Goal: Information Seeking & Learning: Find specific fact

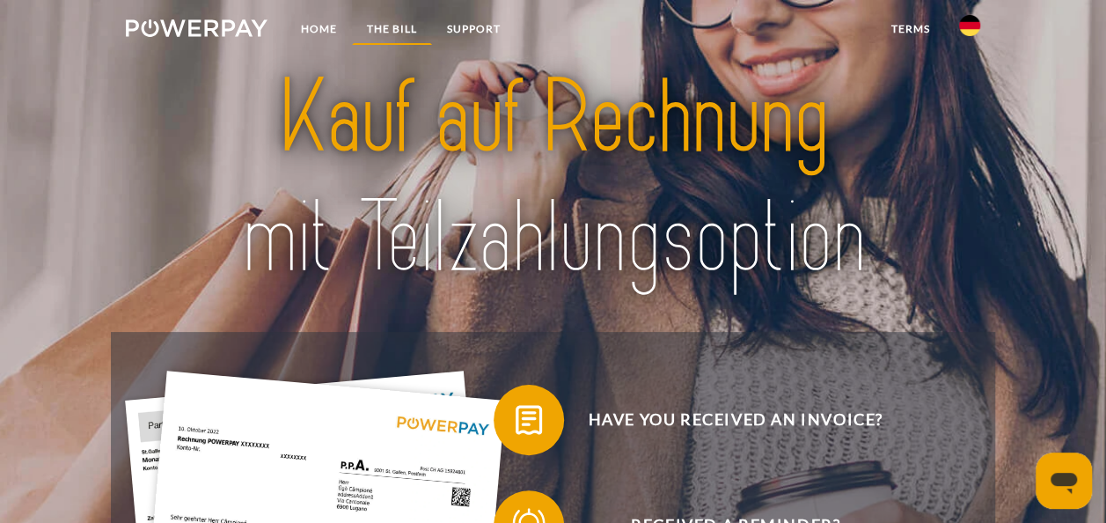
click at [396, 28] on link "THE BILL" at bounding box center [392, 29] width 80 height 32
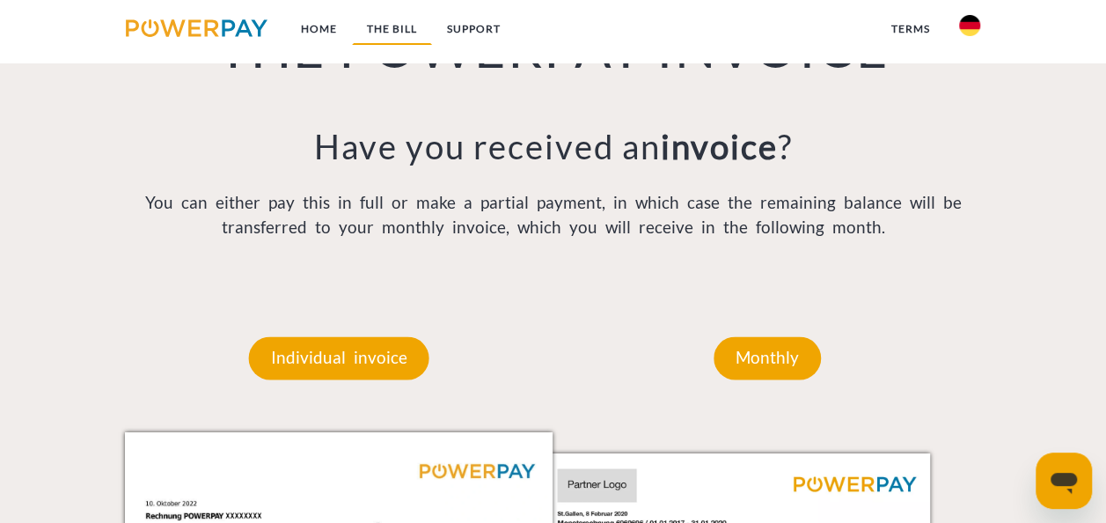
scroll to position [1269, 0]
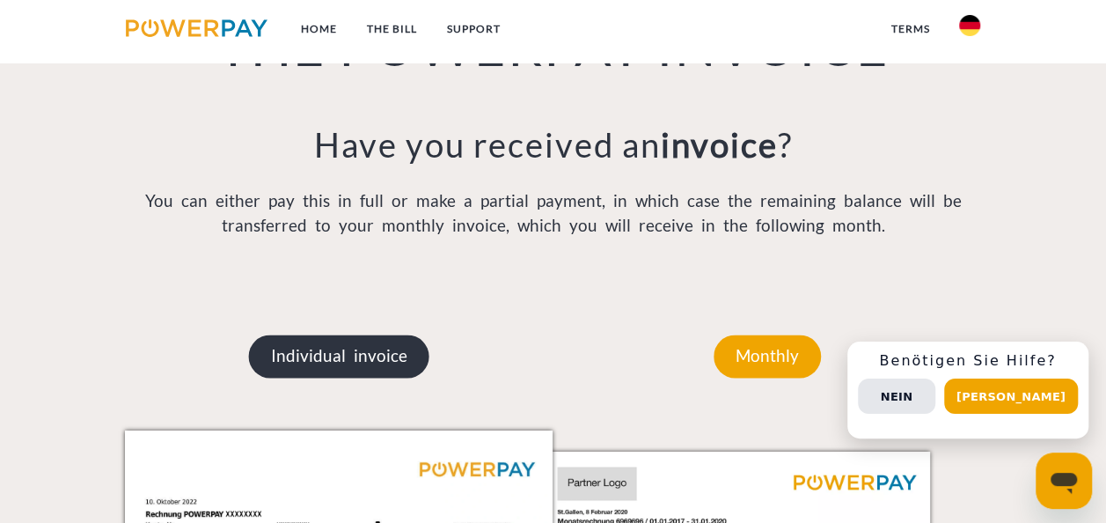
click at [344, 340] on p "Individual invoice" at bounding box center [339, 355] width 180 height 42
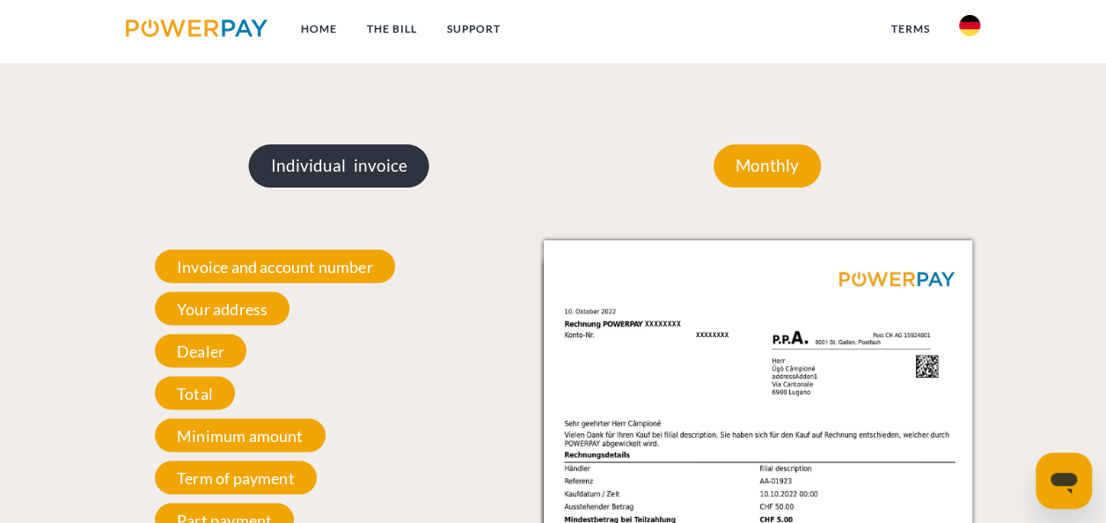
scroll to position [1464, 0]
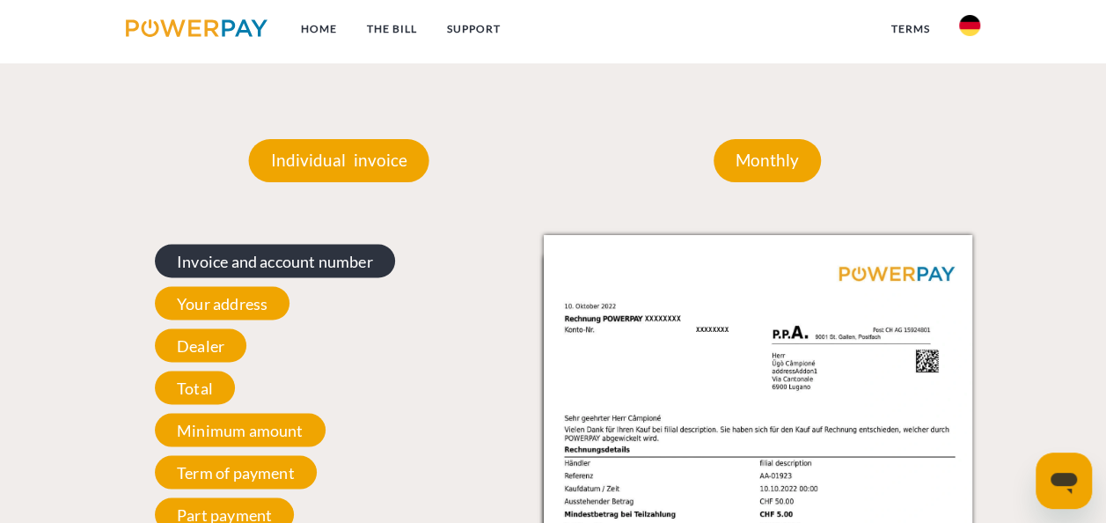
click at [333, 267] on span "Invoice and account number" at bounding box center [275, 260] width 240 height 33
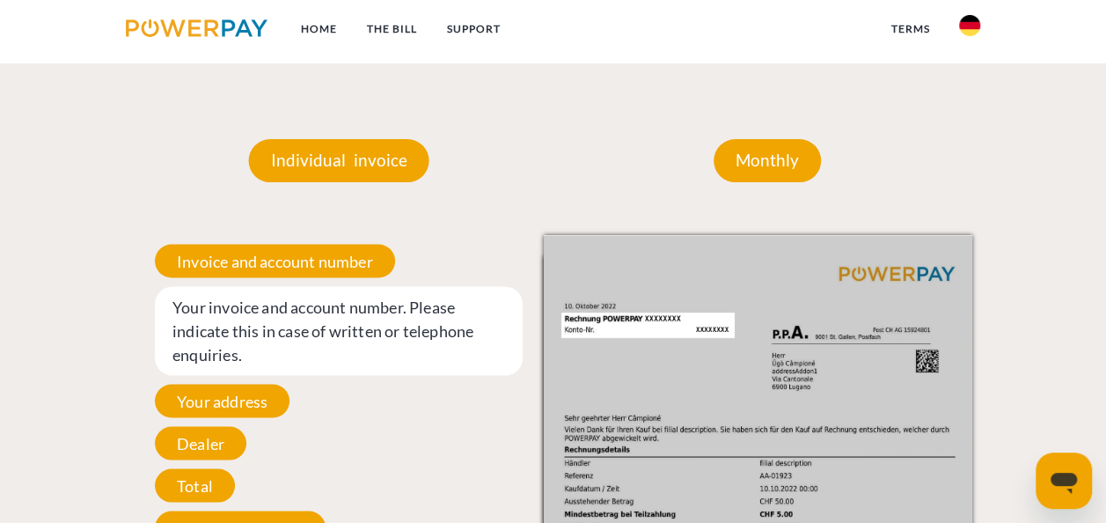
click at [349, 309] on span "Your invoice and account number. Please indicate this in case of written or tel…" at bounding box center [339, 330] width 368 height 89
click at [256, 410] on span "Your address" at bounding box center [222, 400] width 135 height 33
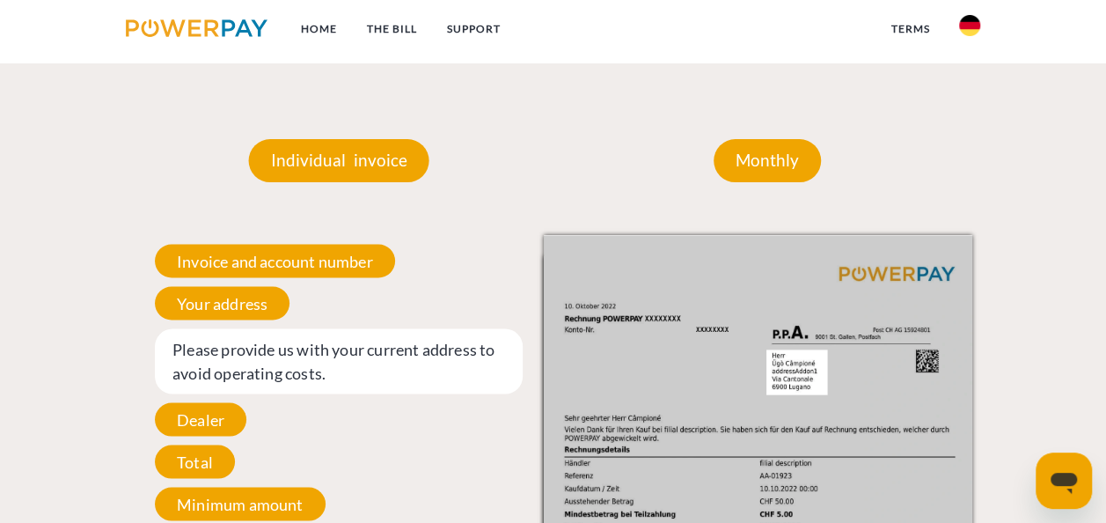
click at [320, 354] on span "Please provide us with your current address to avoid operating costs." at bounding box center [339, 360] width 368 height 65
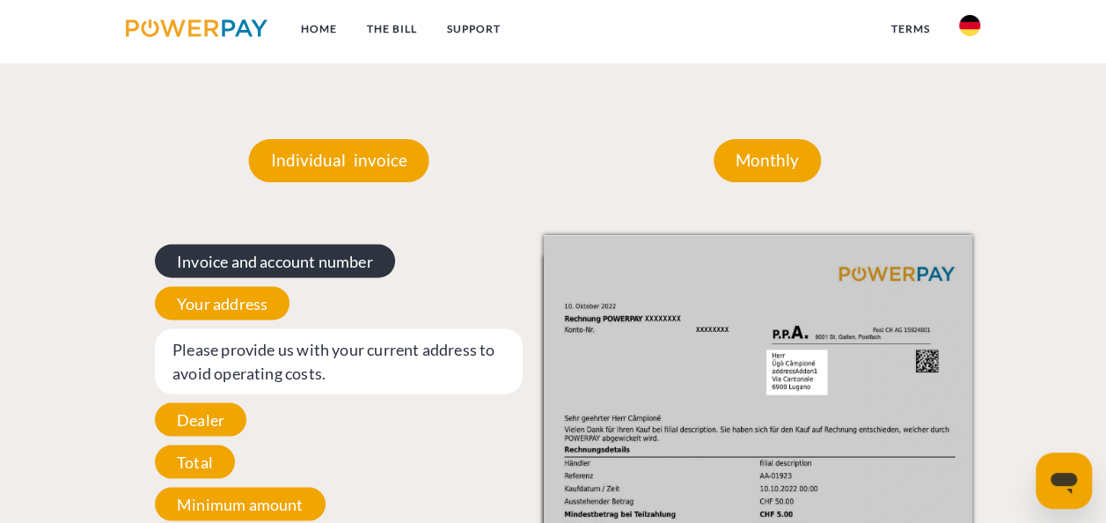
click at [340, 277] on span "Invoice and account number" at bounding box center [275, 260] width 240 height 33
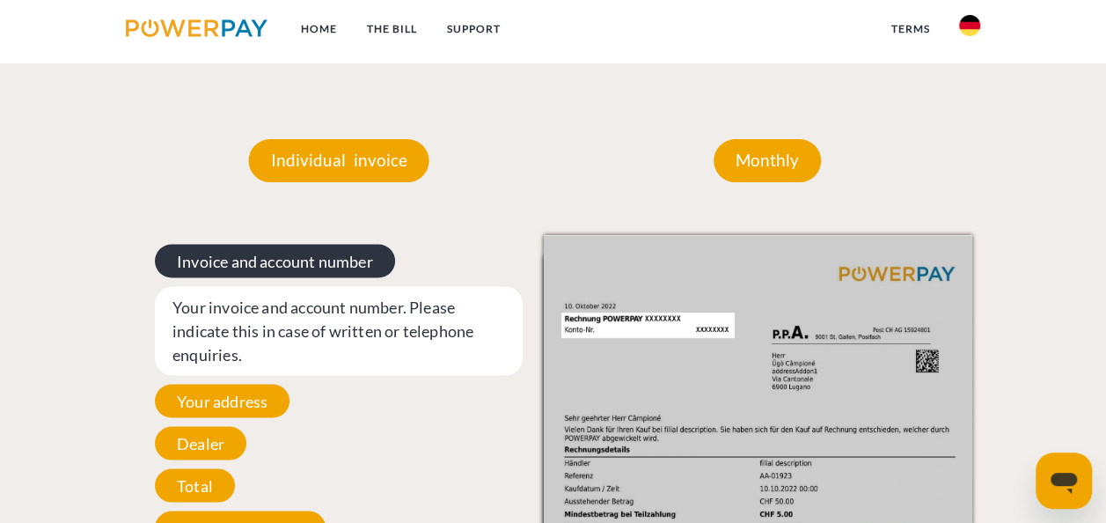
click at [340, 268] on span "Invoice and account number" at bounding box center [275, 260] width 240 height 33
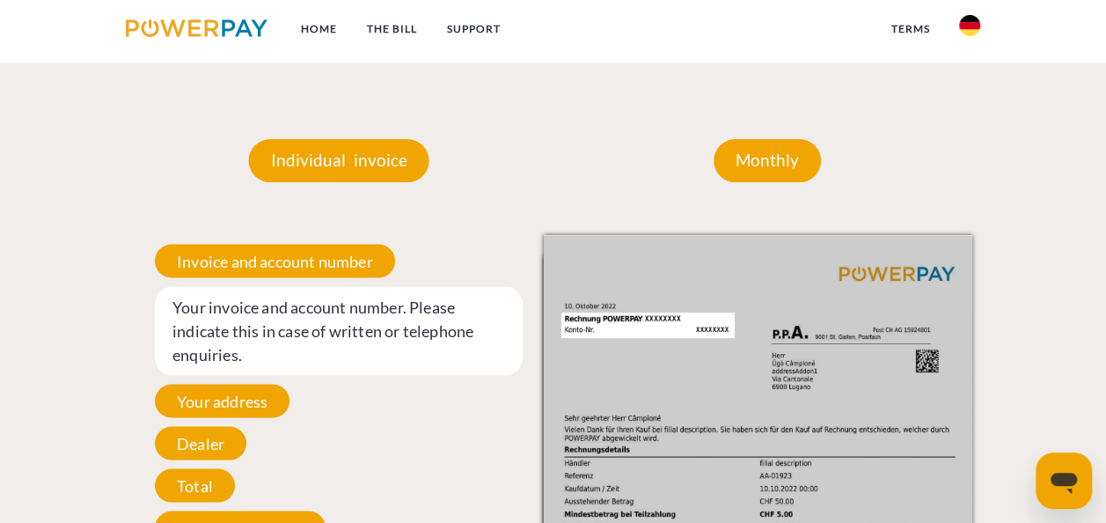
click at [396, 299] on span "Your invoice and account number. Please indicate this in case of written or tel…" at bounding box center [339, 330] width 368 height 89
drag, startPoint x: 449, startPoint y: 340, endPoint x: 224, endPoint y: 330, distance: 224.5
click at [224, 330] on span "Your invoice and account number. Please indicate this in case of written or tel…" at bounding box center [339, 330] width 368 height 89
drag, startPoint x: 224, startPoint y: 330, endPoint x: 255, endPoint y: 365, distance: 46.8
click at [255, 365] on span "Your invoice and account number. Please indicate this in case of written or tel…" at bounding box center [339, 330] width 368 height 89
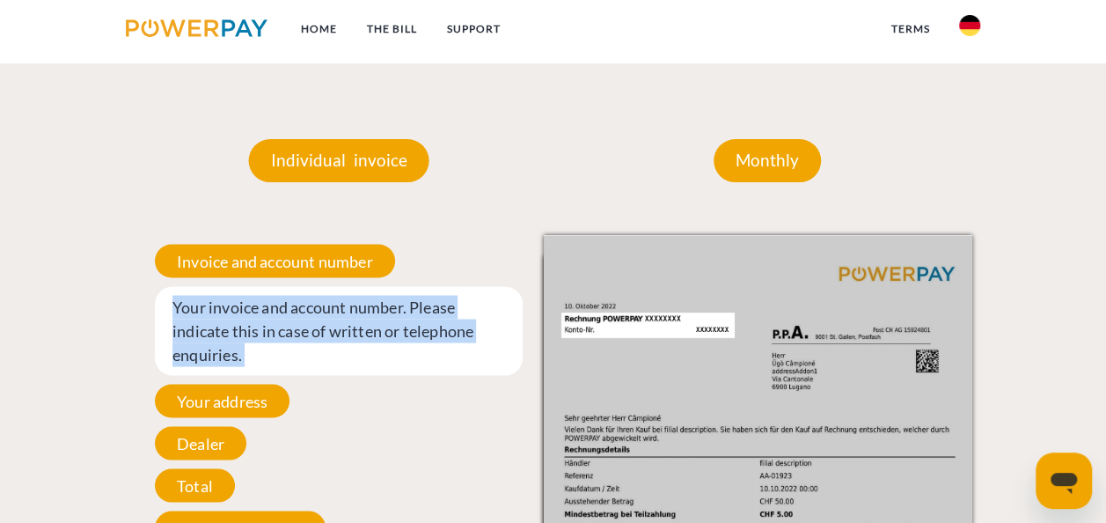
drag, startPoint x: 255, startPoint y: 365, endPoint x: 143, endPoint y: 294, distance: 133.3
click at [143, 294] on div "Invoice and account number Your invoice and account number. Please indicate thi…" at bounding box center [339, 436] width 428 height 402
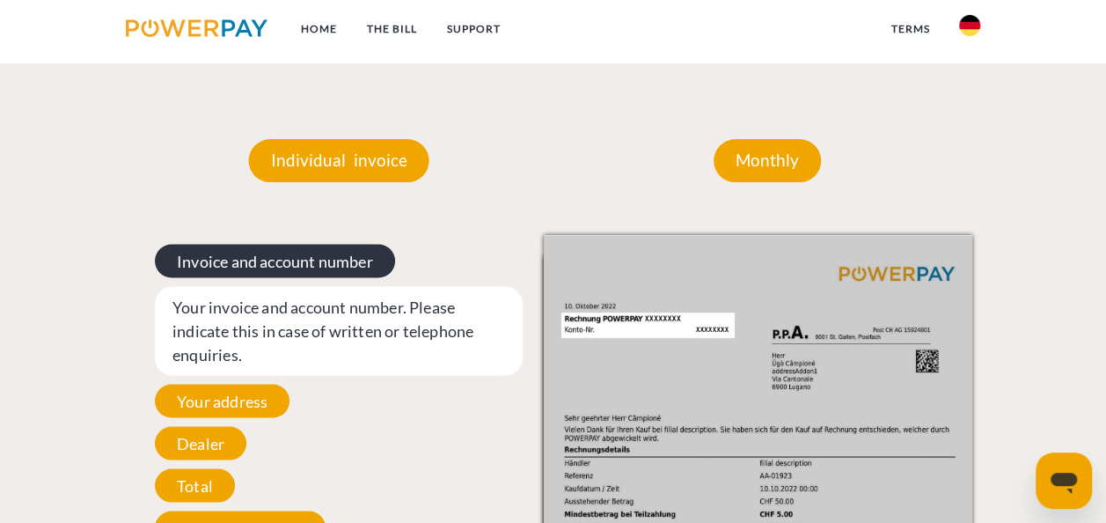
drag, startPoint x: 143, startPoint y: 294, endPoint x: 284, endPoint y: 269, distance: 143.8
click at [277, 269] on span "Invoice and account number" at bounding box center [275, 260] width 240 height 33
click at [334, 255] on span "Invoice and account number" at bounding box center [275, 260] width 240 height 33
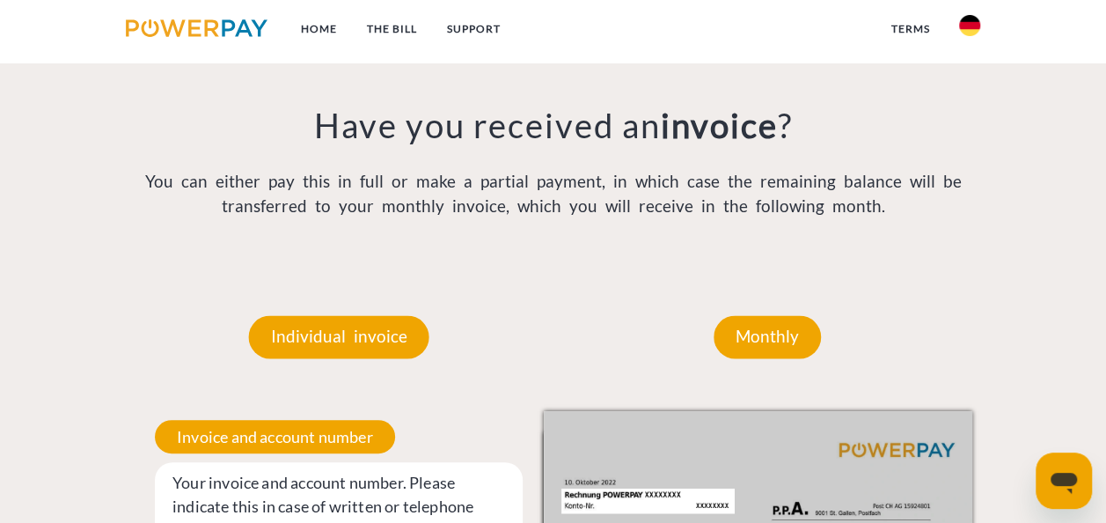
scroll to position [584, 0]
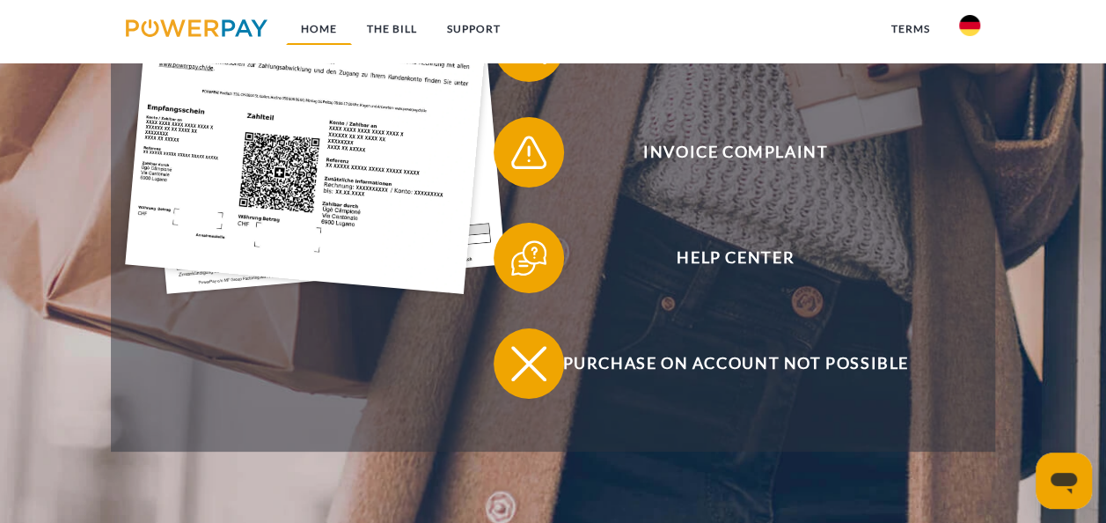
click at [318, 31] on link "Home" at bounding box center [319, 29] width 66 height 32
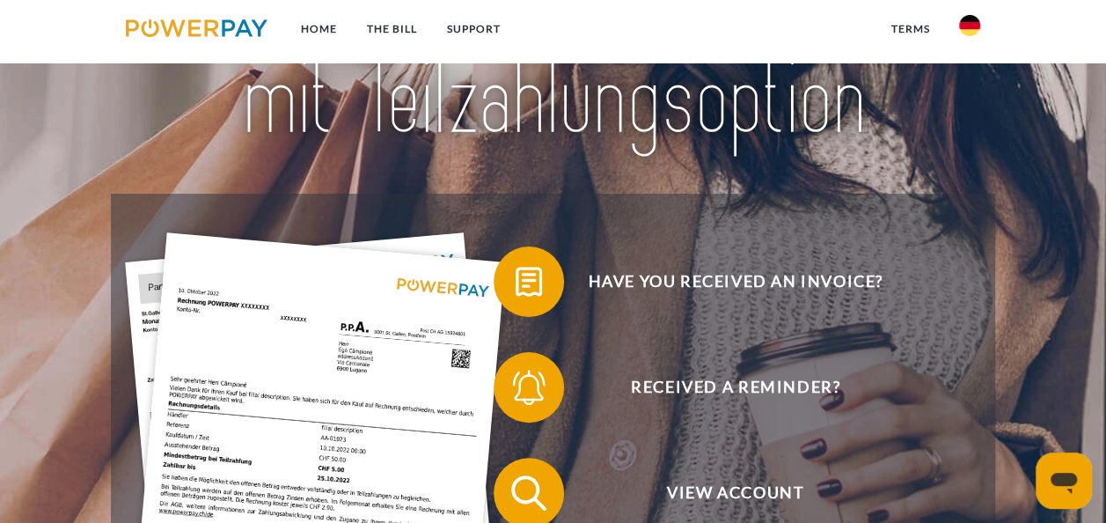
scroll to position [264, 0]
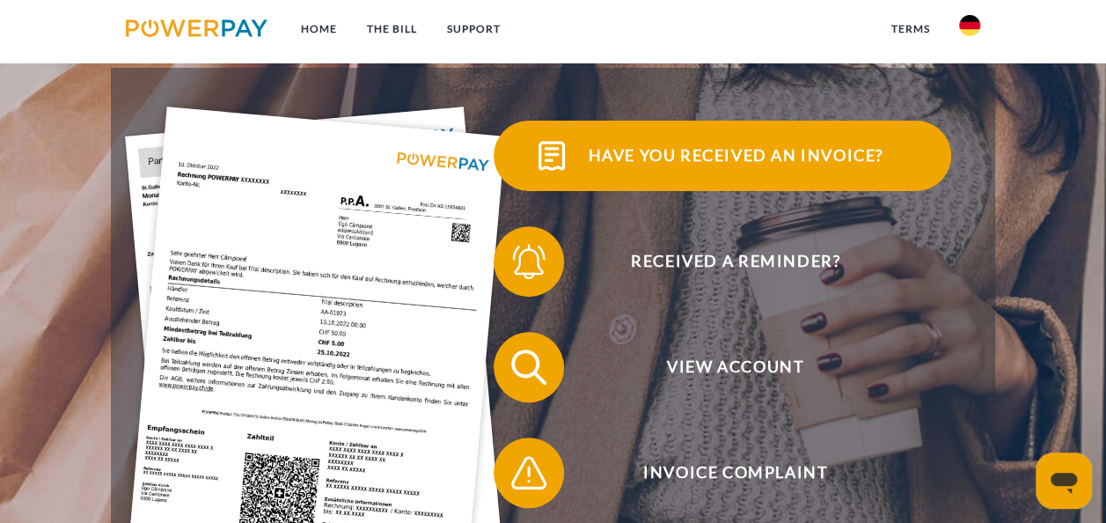
click at [643, 161] on span "Have you received an invoice?" at bounding box center [735, 156] width 431 height 70
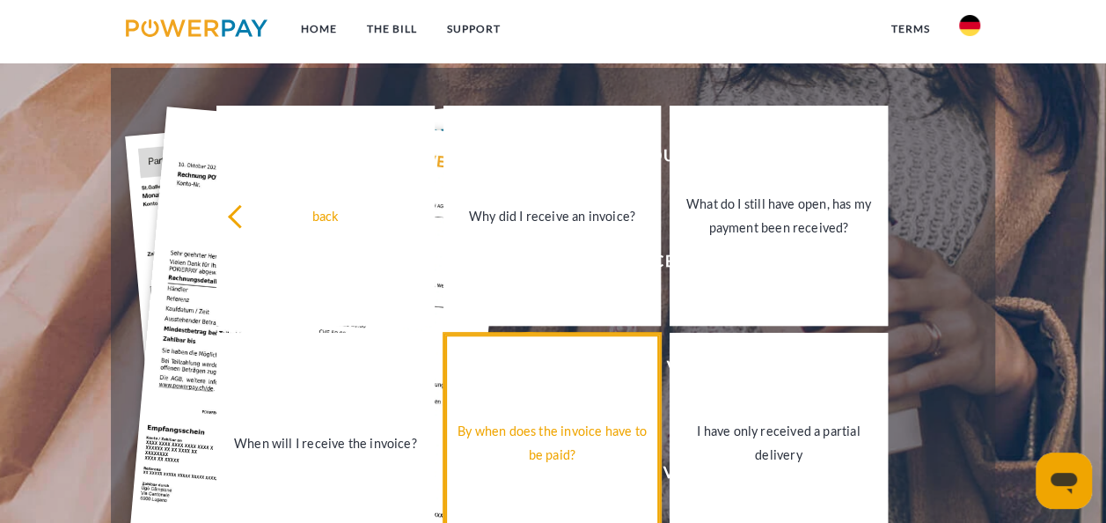
click at [587, 443] on div "By when does the invoice have to be paid?" at bounding box center [552, 443] width 196 height 48
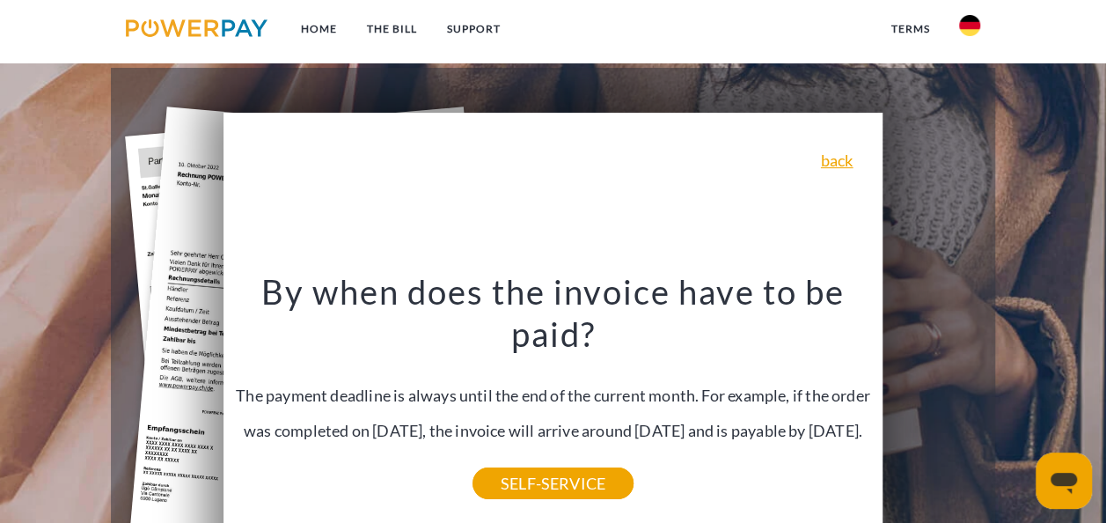
scroll to position [352, 0]
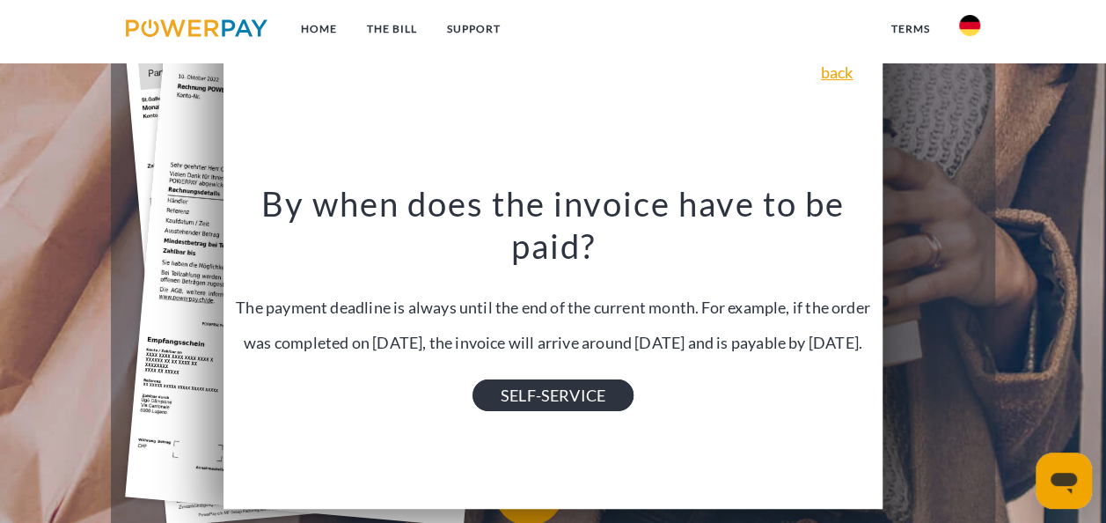
click at [611, 410] on link "SELF-SERVICE" at bounding box center [552, 394] width 161 height 32
